Goal: Book appointment/travel/reservation

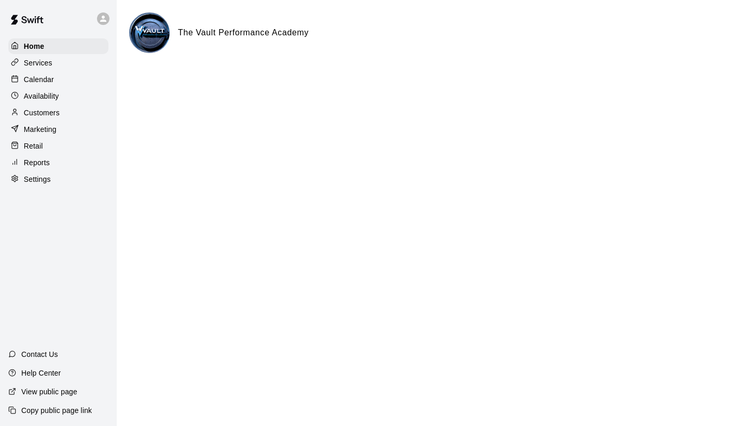
click at [49, 81] on p "Calendar" at bounding box center [39, 79] width 30 height 10
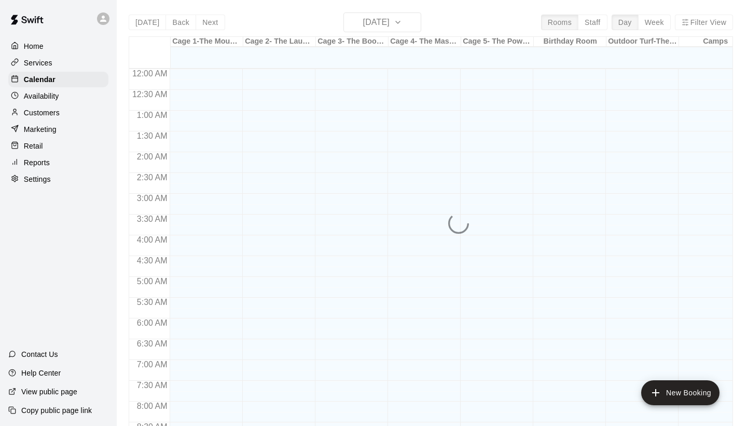
scroll to position [597, 0]
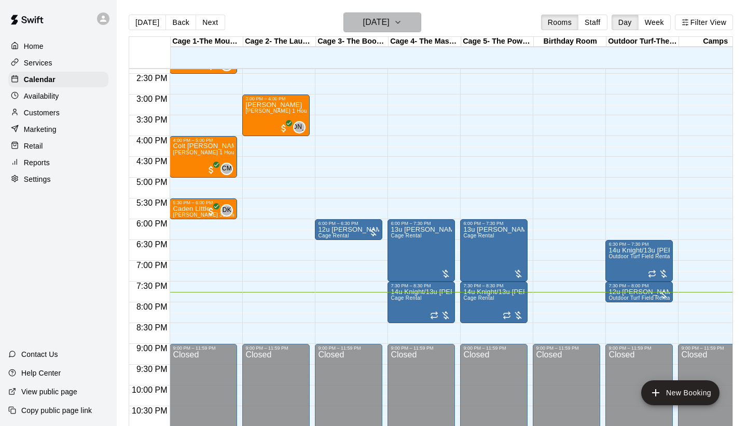
click at [402, 25] on icon "button" at bounding box center [398, 22] width 8 height 12
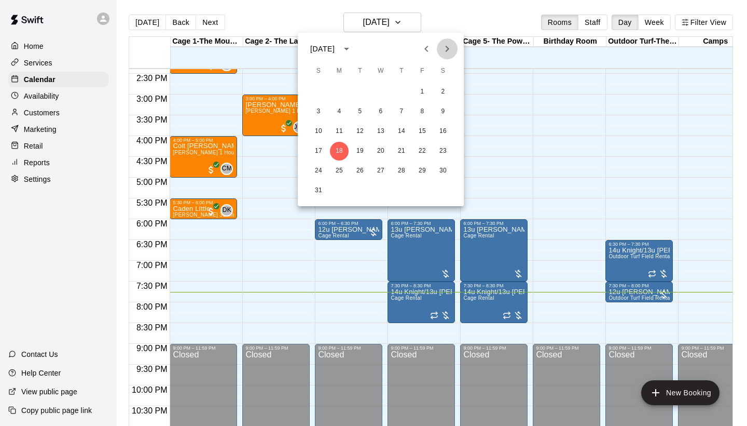
click at [450, 53] on icon "Next month" at bounding box center [447, 49] width 12 height 12
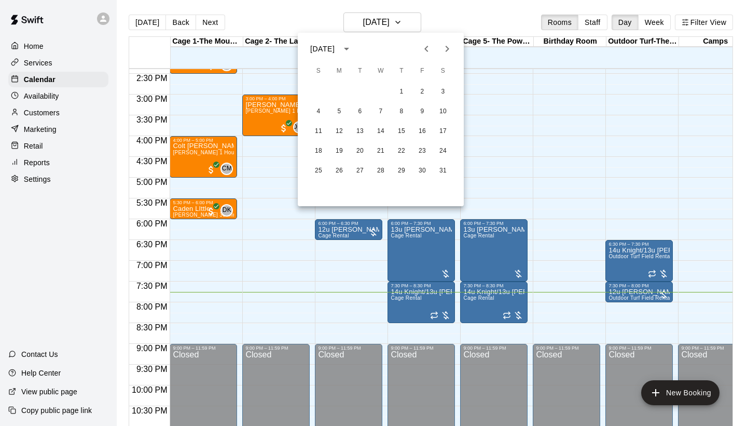
click at [431, 52] on icon "Previous month" at bounding box center [426, 49] width 12 height 12
click at [403, 135] on button "18" at bounding box center [401, 131] width 19 height 19
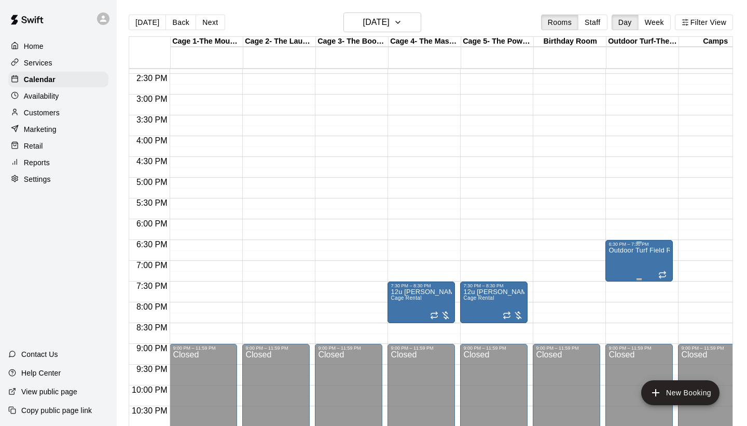
click at [623, 258] on icon "edit" at bounding box center [619, 258] width 12 height 12
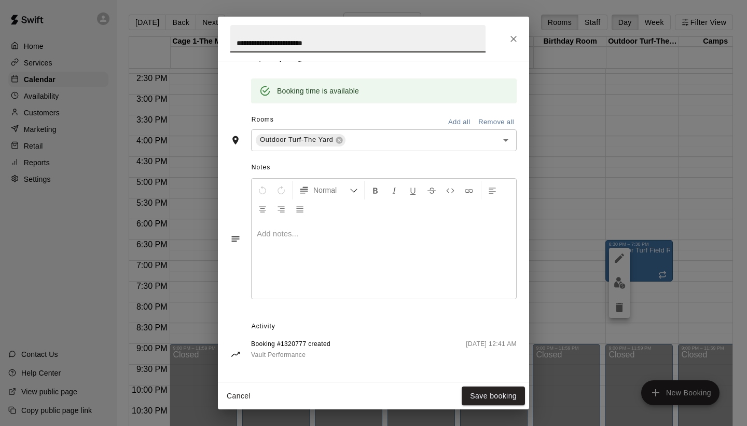
scroll to position [252, 0]
click at [515, 37] on icon "Close" at bounding box center [514, 39] width 6 height 6
